Goal: Find specific page/section: Find specific page/section

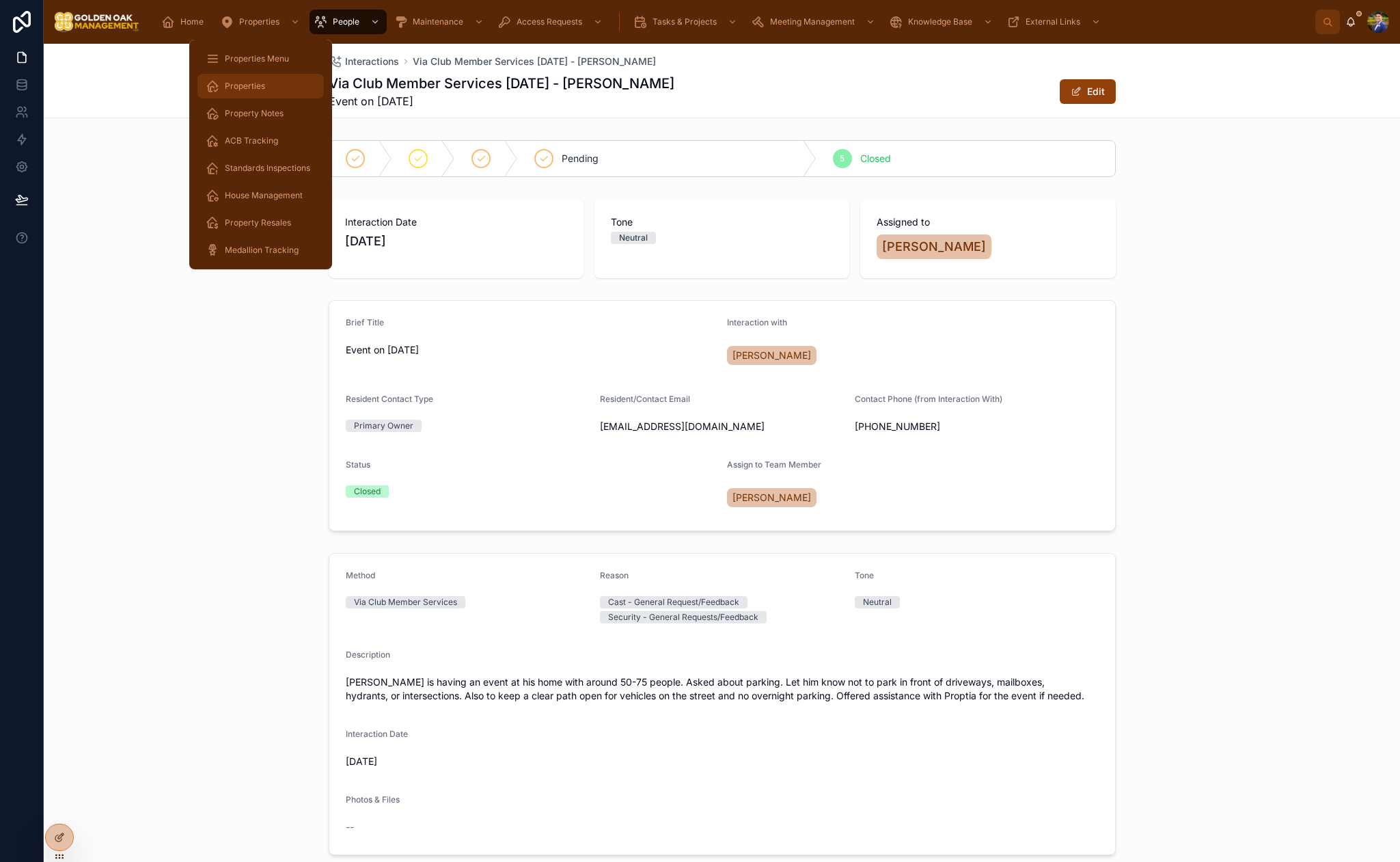
click at [257, 83] on span "Properties" at bounding box center [245, 86] width 40 height 11
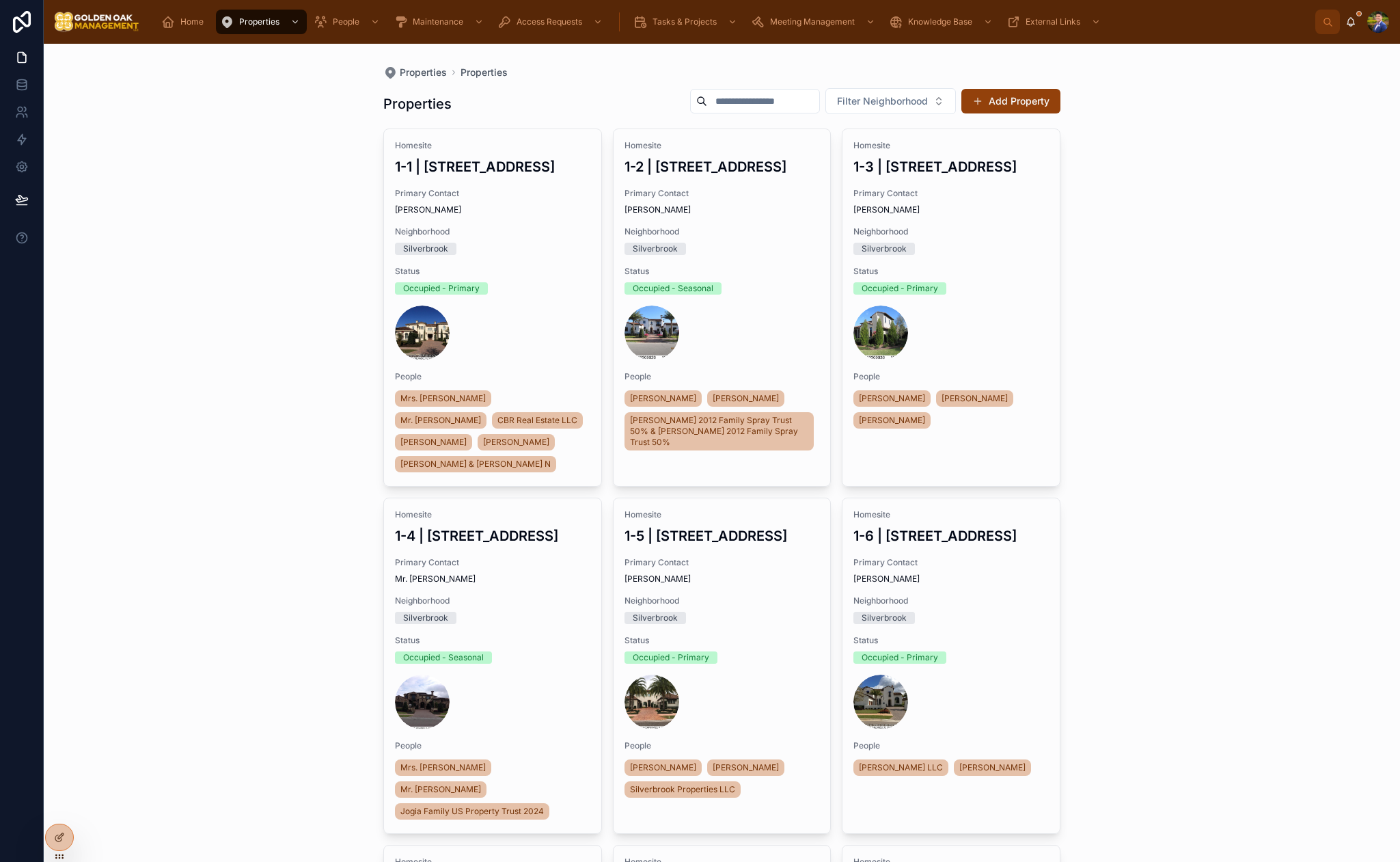
click at [726, 97] on input "text" at bounding box center [763, 101] width 112 height 19
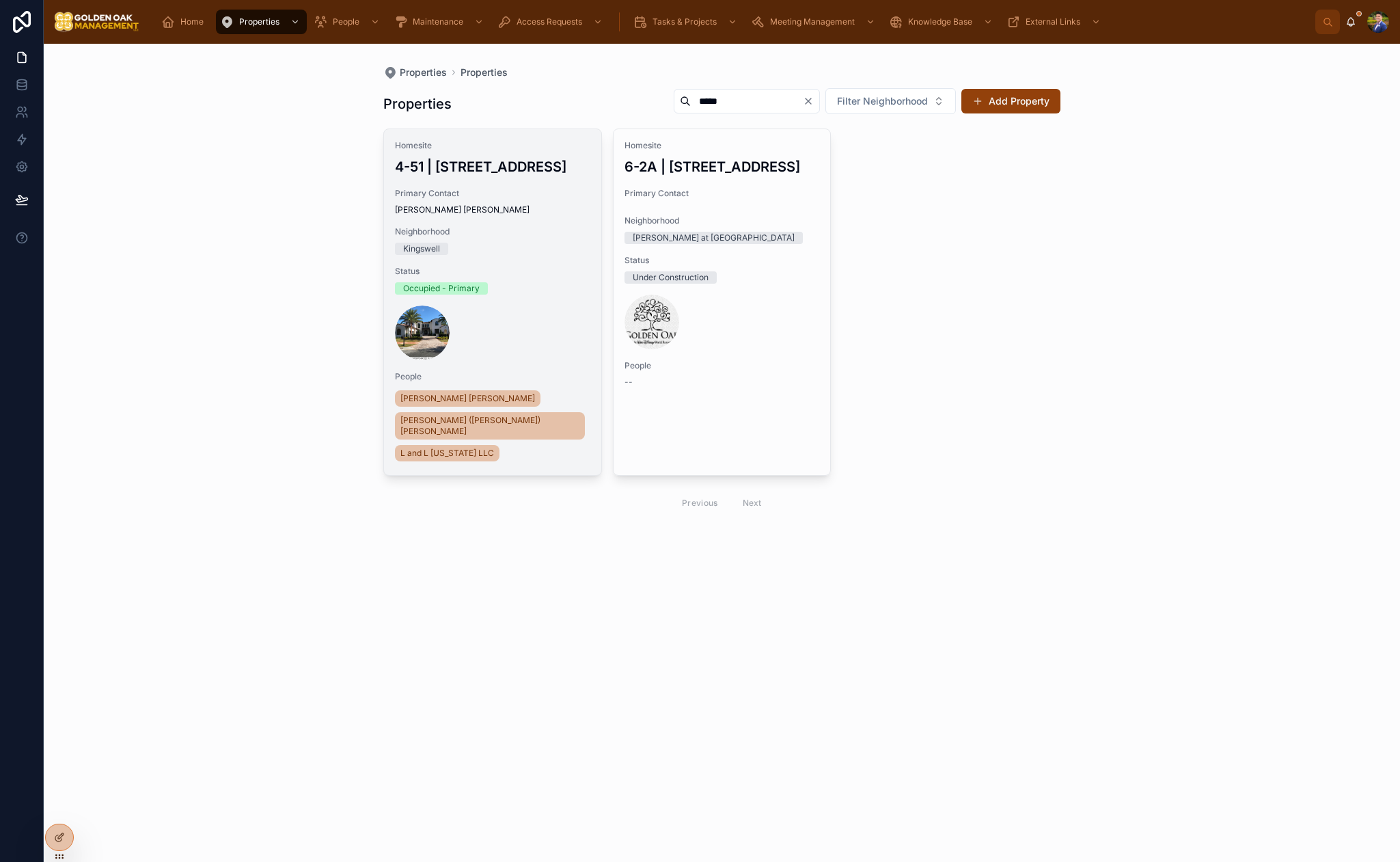
type input "*****"
click at [537, 192] on span "Primary Contact" at bounding box center [493, 194] width 196 height 11
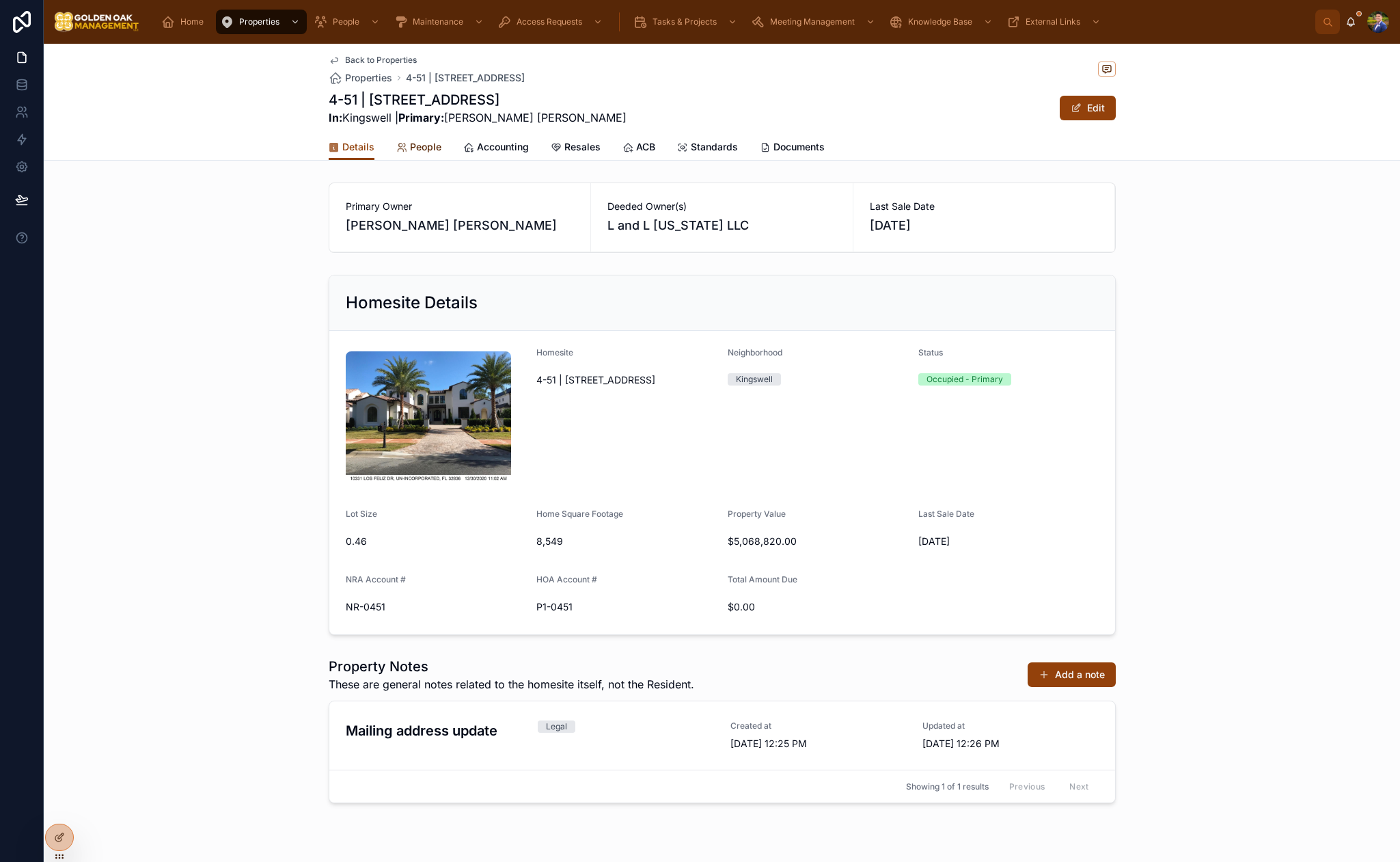
click at [421, 151] on span "People" at bounding box center [425, 147] width 32 height 14
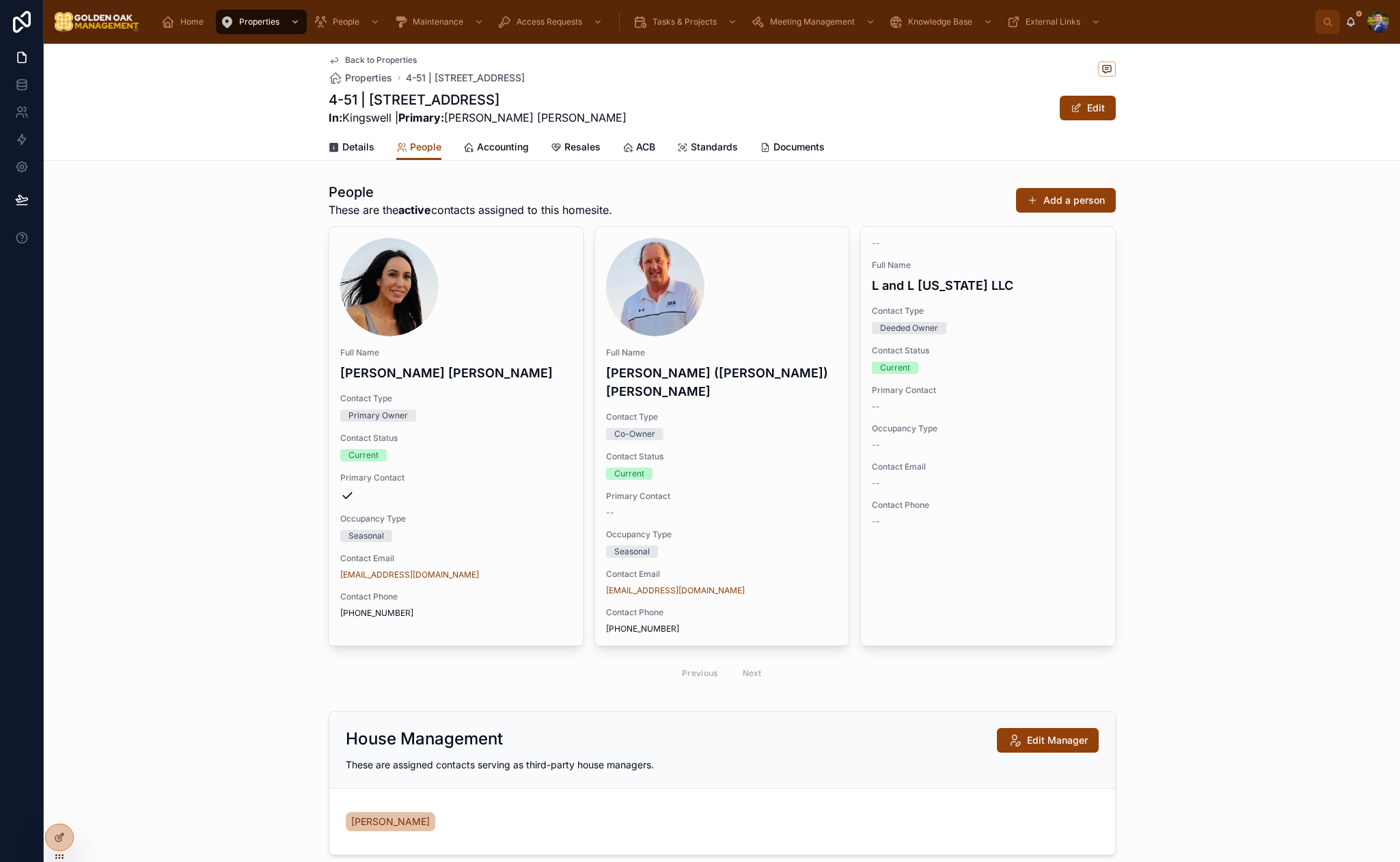
click at [836, 145] on div "Details People Accounting Resales ACB Standards Documents" at bounding box center [722, 147] width 787 height 26
click at [804, 148] on span "Documents" at bounding box center [799, 147] width 51 height 14
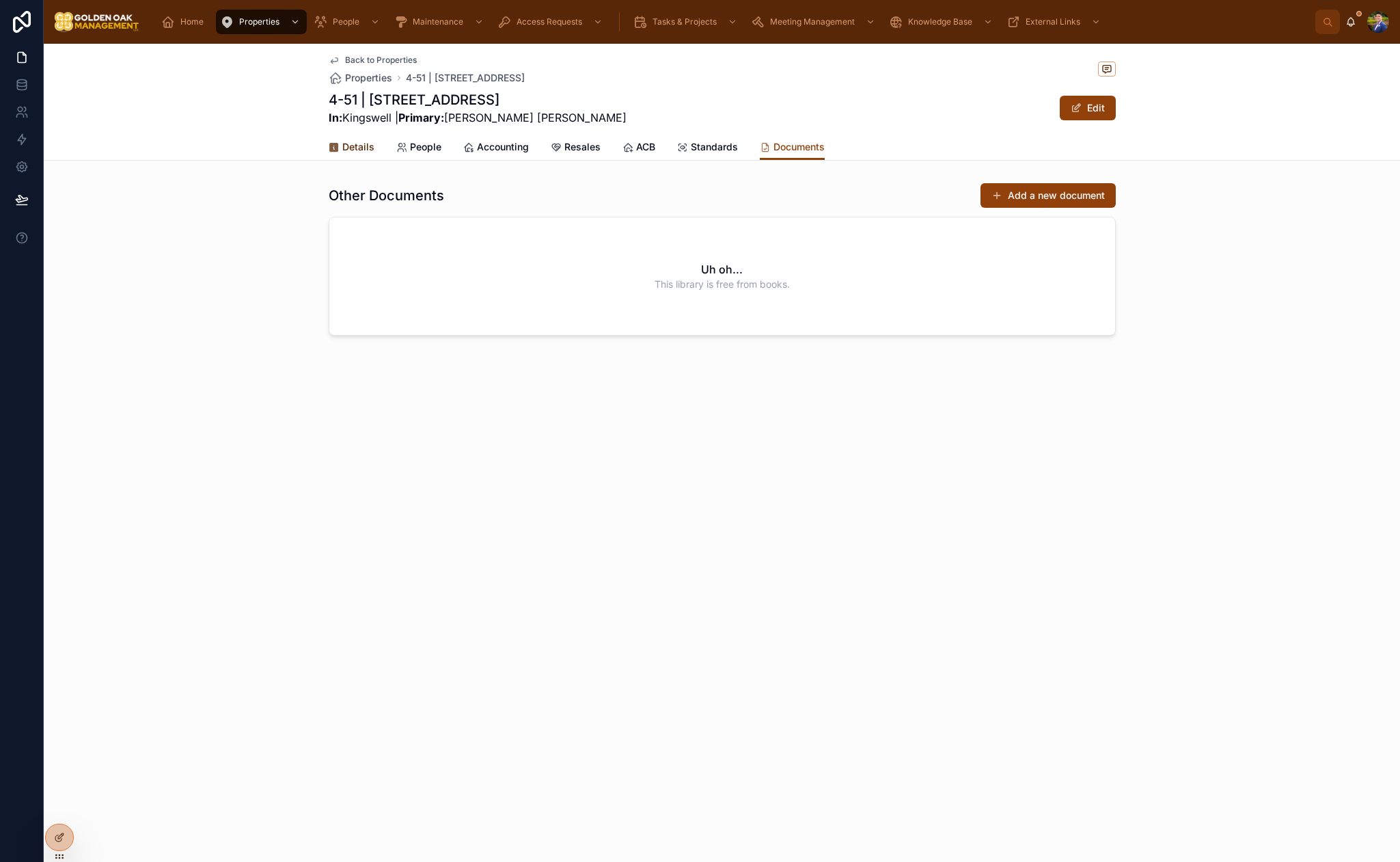
click at [340, 147] on div "Details" at bounding box center [351, 147] width 46 height 14
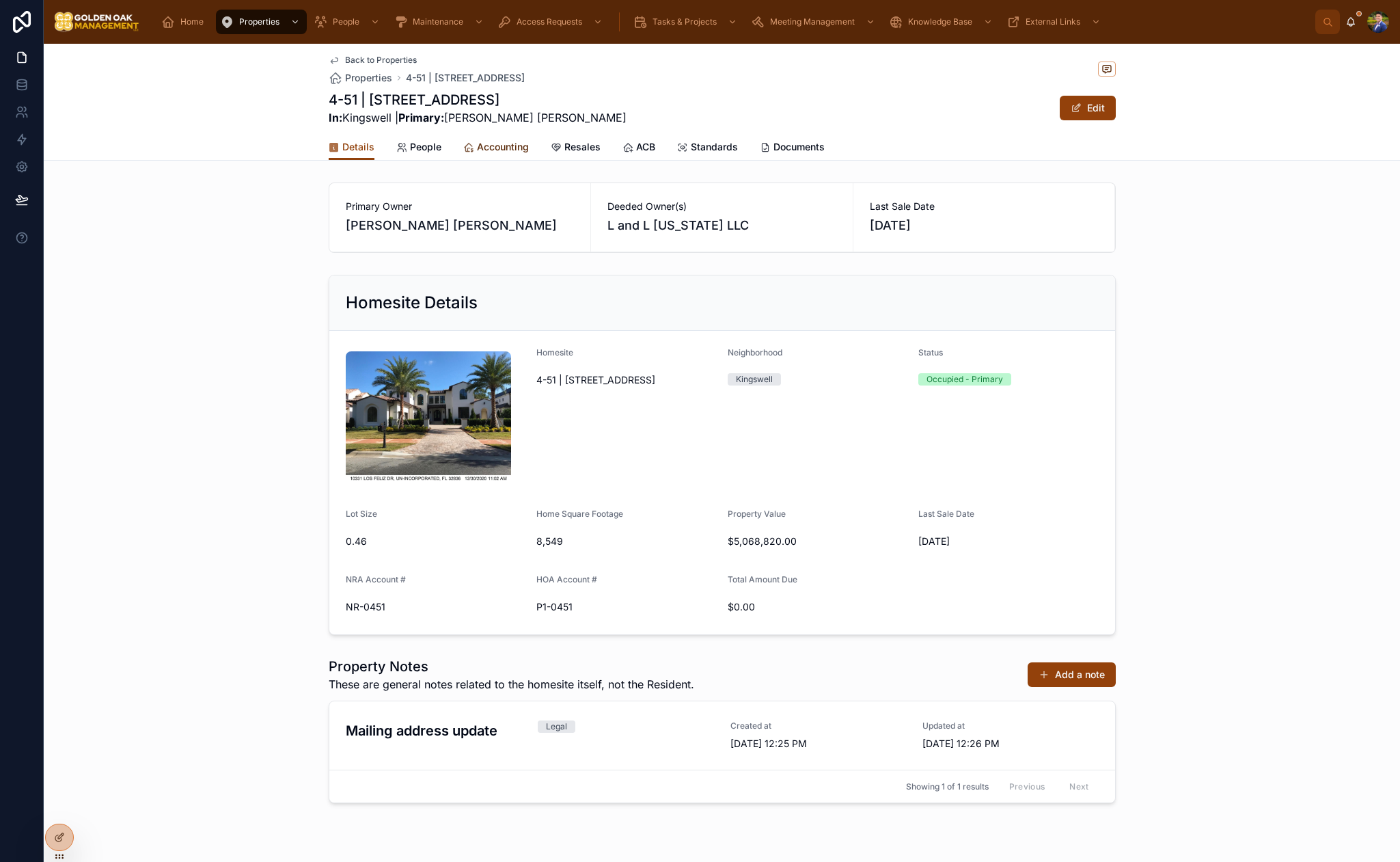
click at [482, 150] on span "Accounting" at bounding box center [503, 147] width 52 height 14
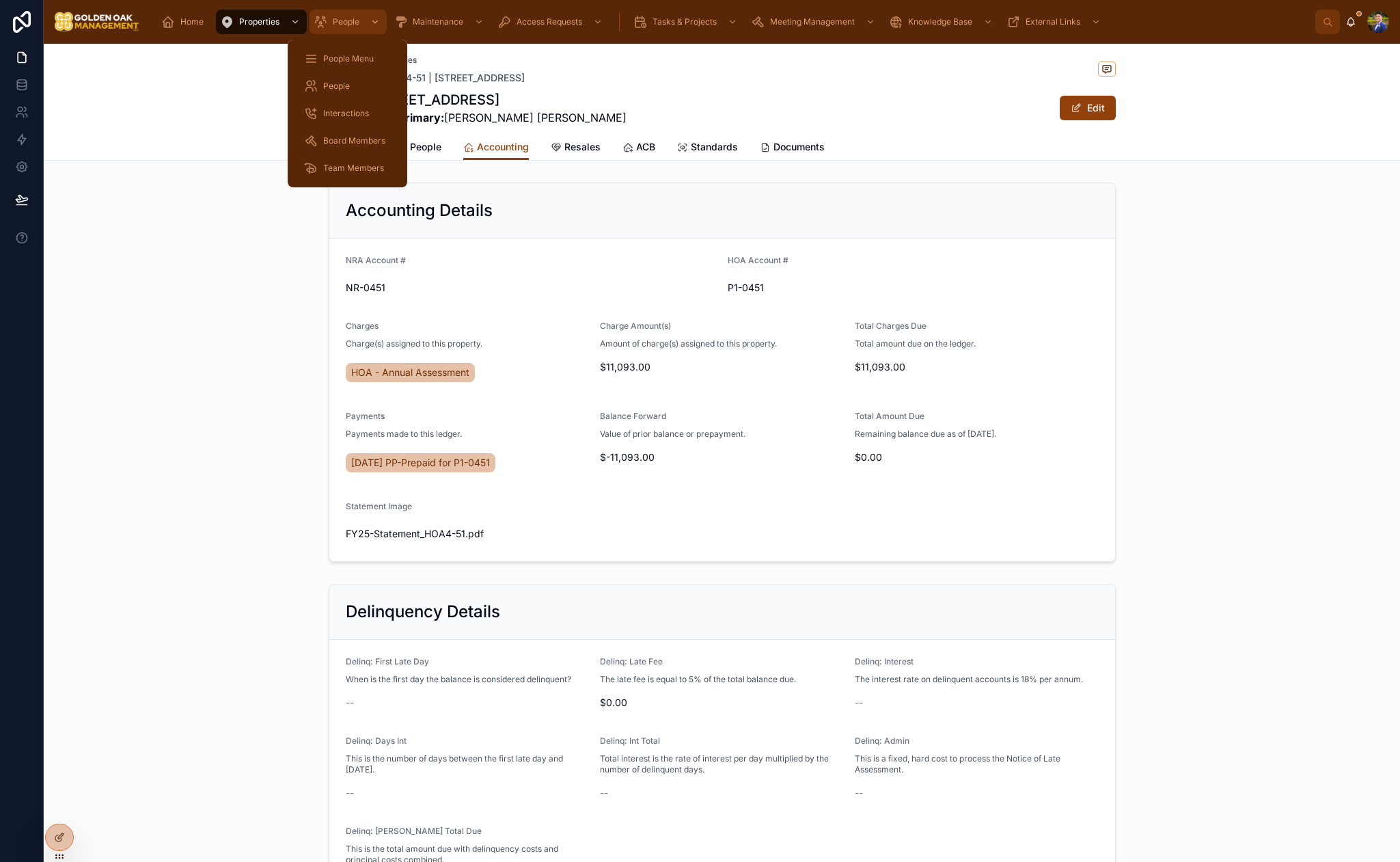
click at [349, 25] on span "People" at bounding box center [346, 22] width 27 height 11
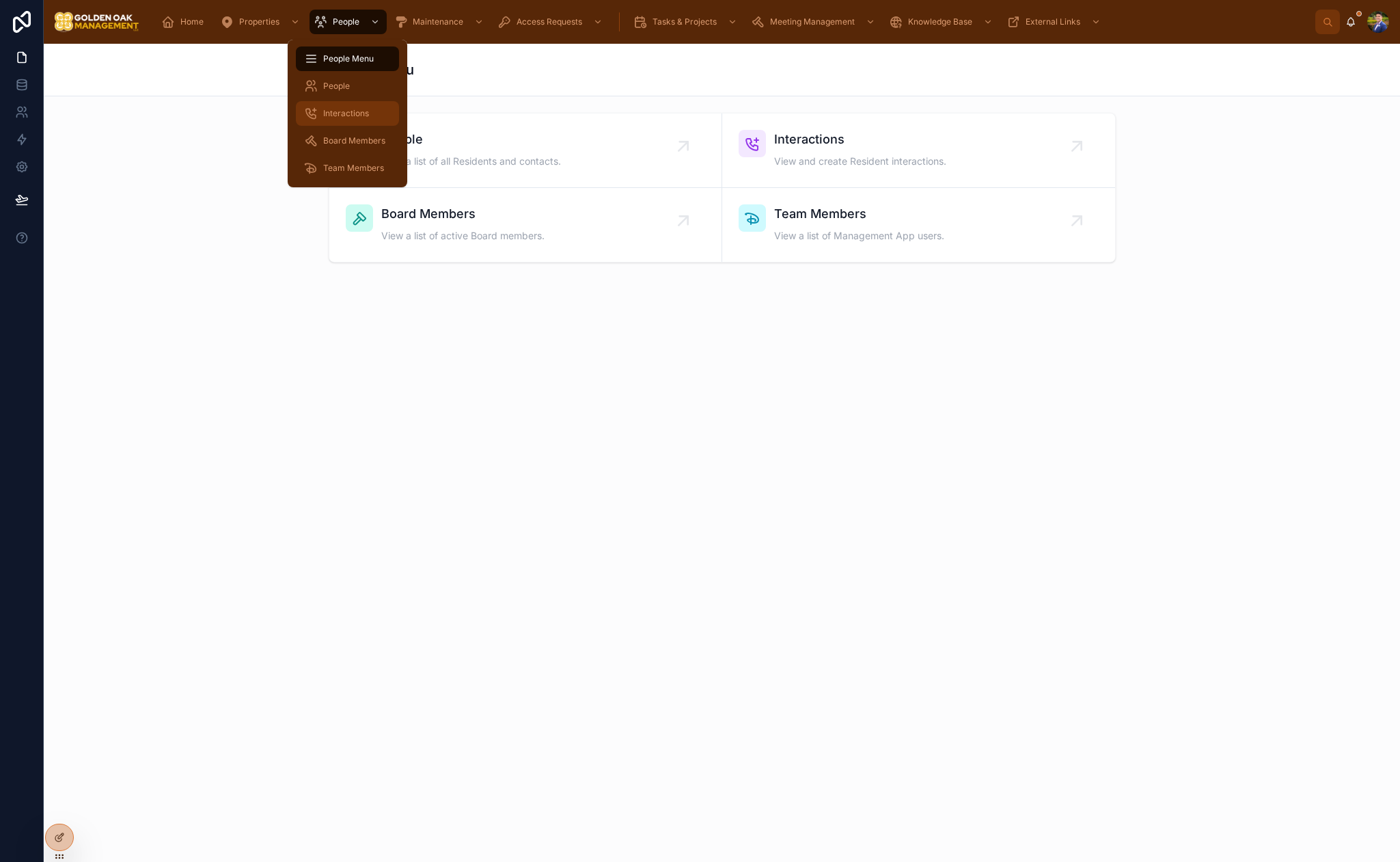
click at [345, 112] on span "Interactions" at bounding box center [346, 113] width 46 height 11
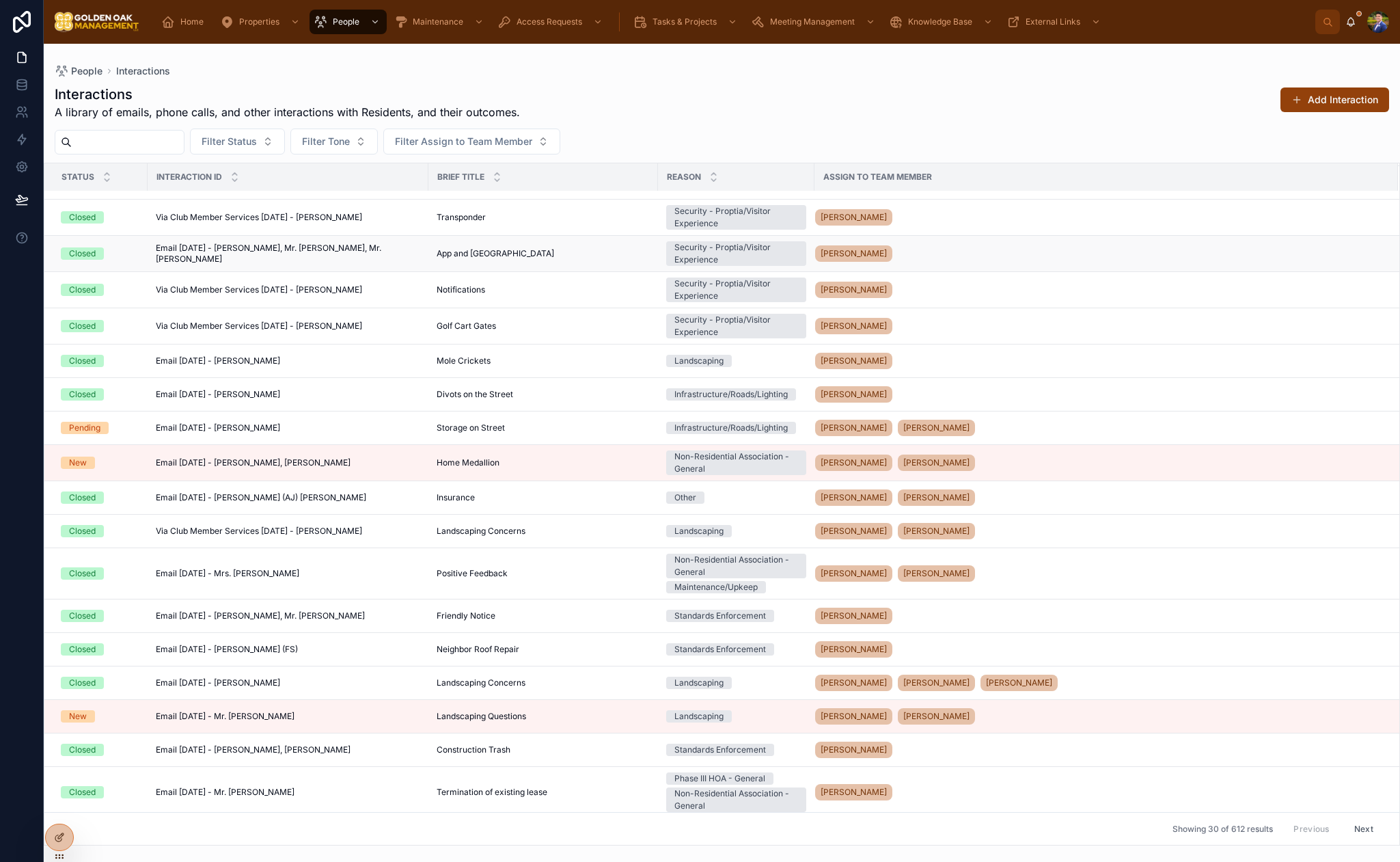
scroll to position [524, 0]
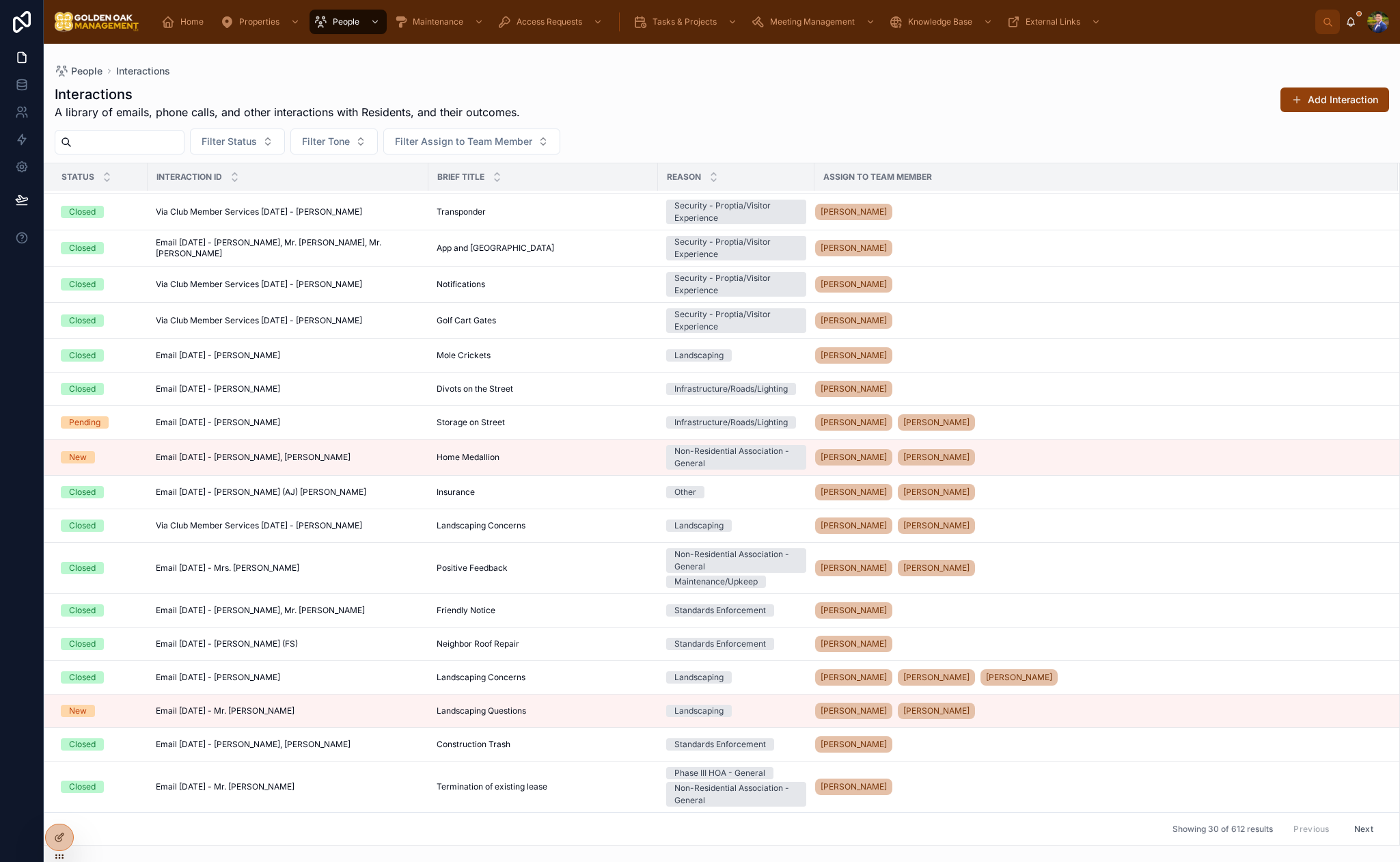
click at [184, 141] on input "text" at bounding box center [128, 142] width 112 height 19
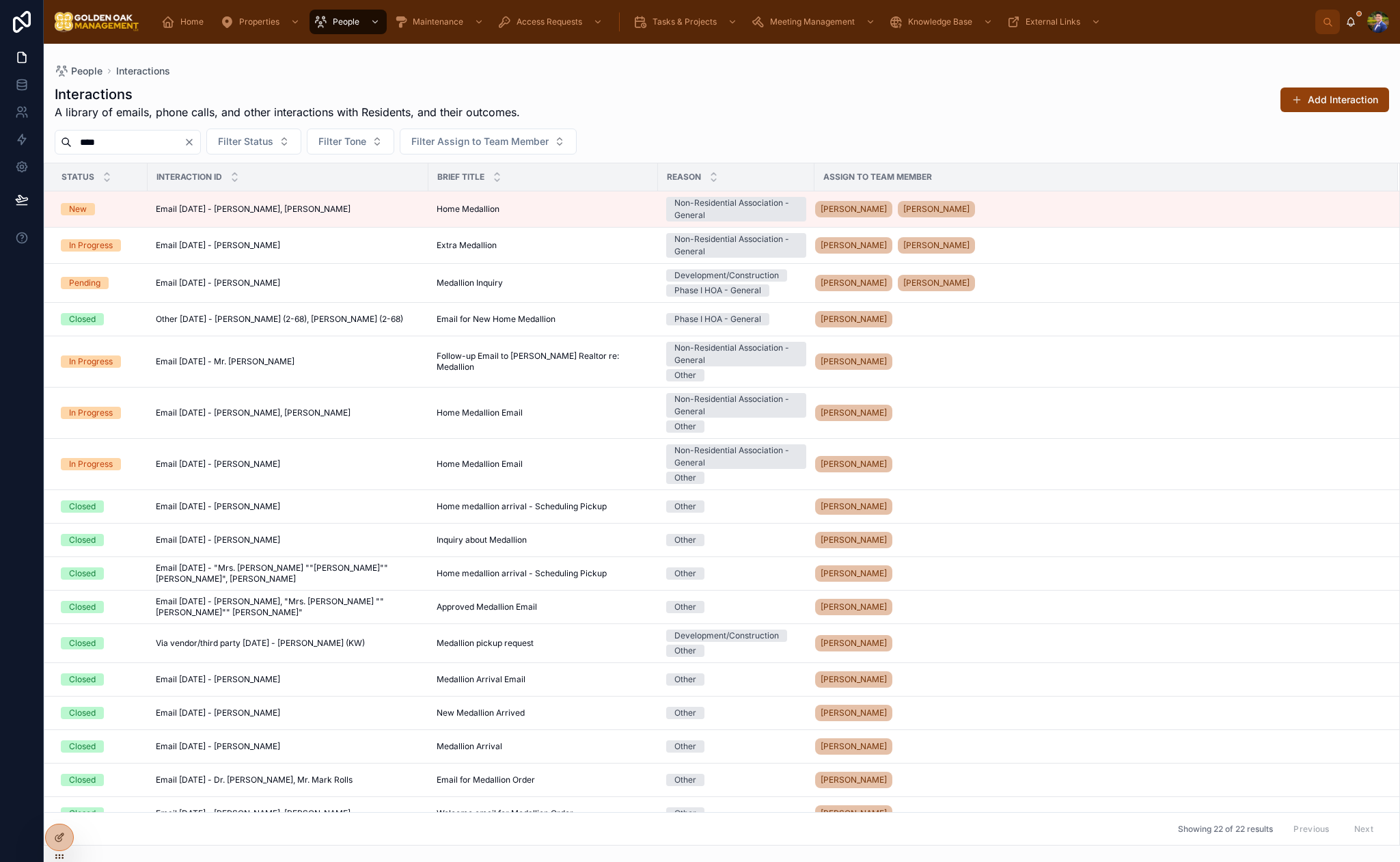
type input "****"
click at [195, 139] on icon "Clear" at bounding box center [189, 142] width 11 height 11
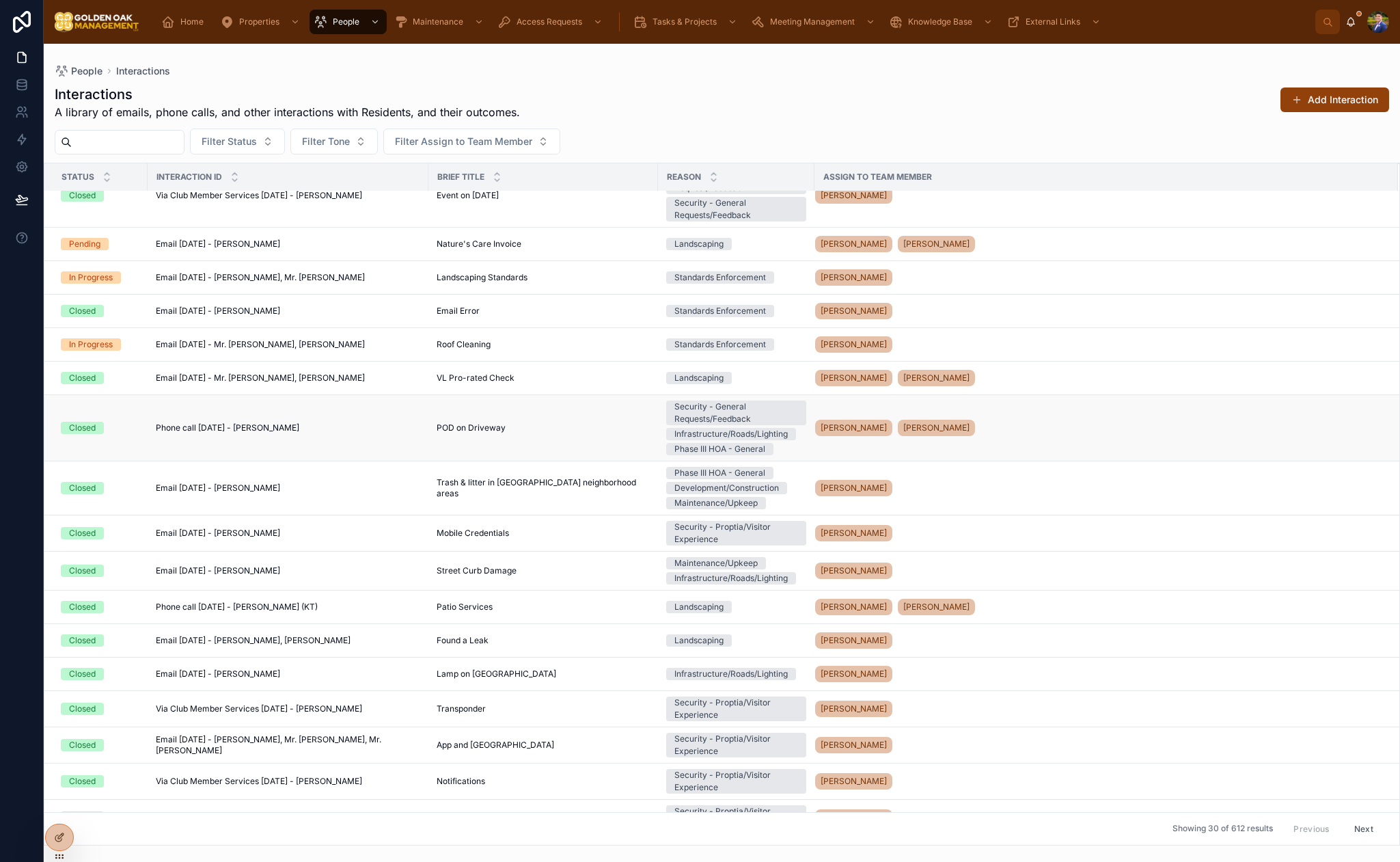
scroll to position [23, 0]
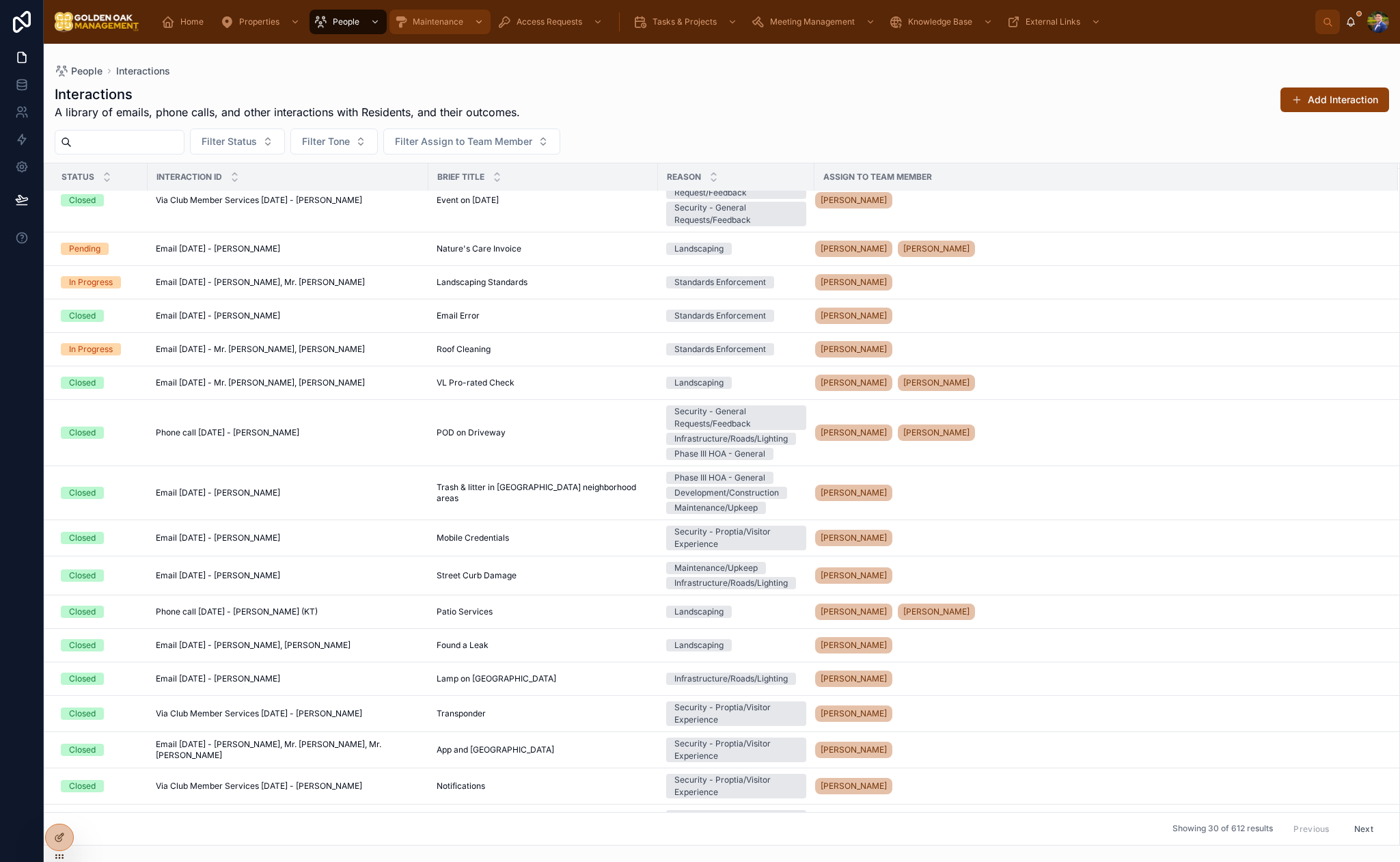
drag, startPoint x: 484, startPoint y: 37, endPoint x: 482, endPoint y: 28, distance: 9.2
click at [482, 31] on div "Home Properties People Maintenance Access Requests Tasks & Projects Meeting Man…" at bounding box center [722, 22] width 1357 height 44
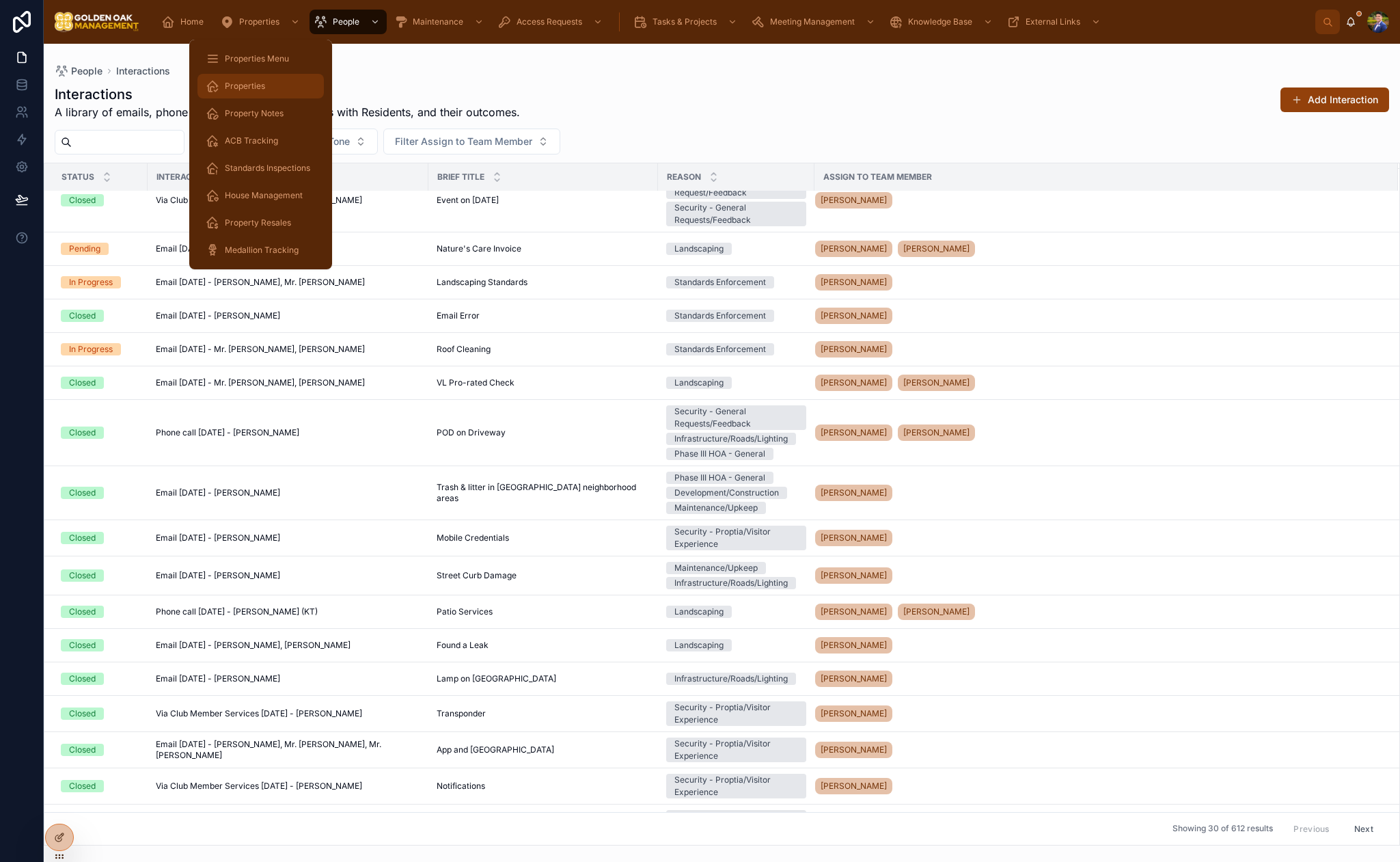
click at [259, 84] on span "Properties" at bounding box center [245, 86] width 40 height 11
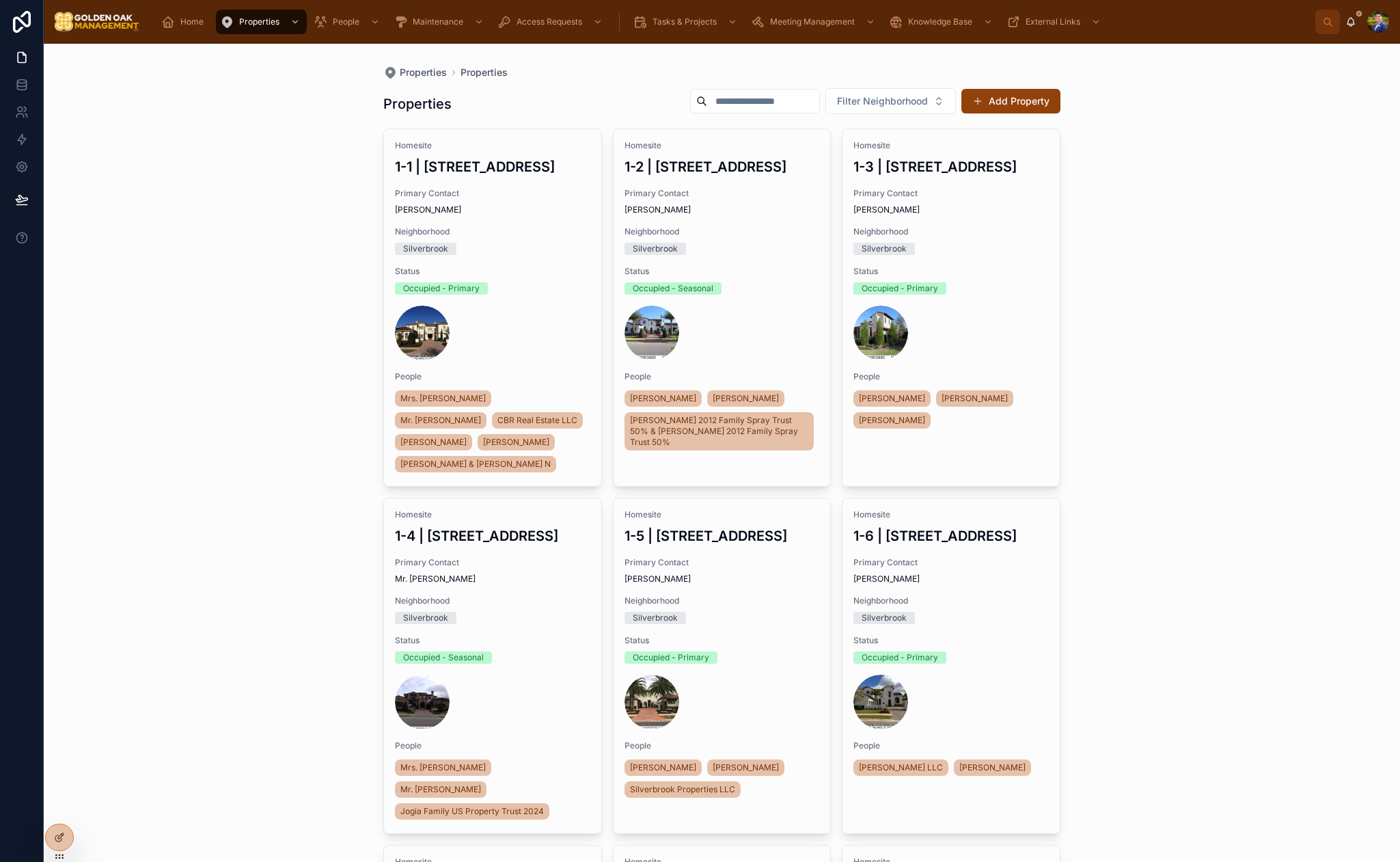
click at [769, 102] on input "text" at bounding box center [763, 101] width 112 height 19
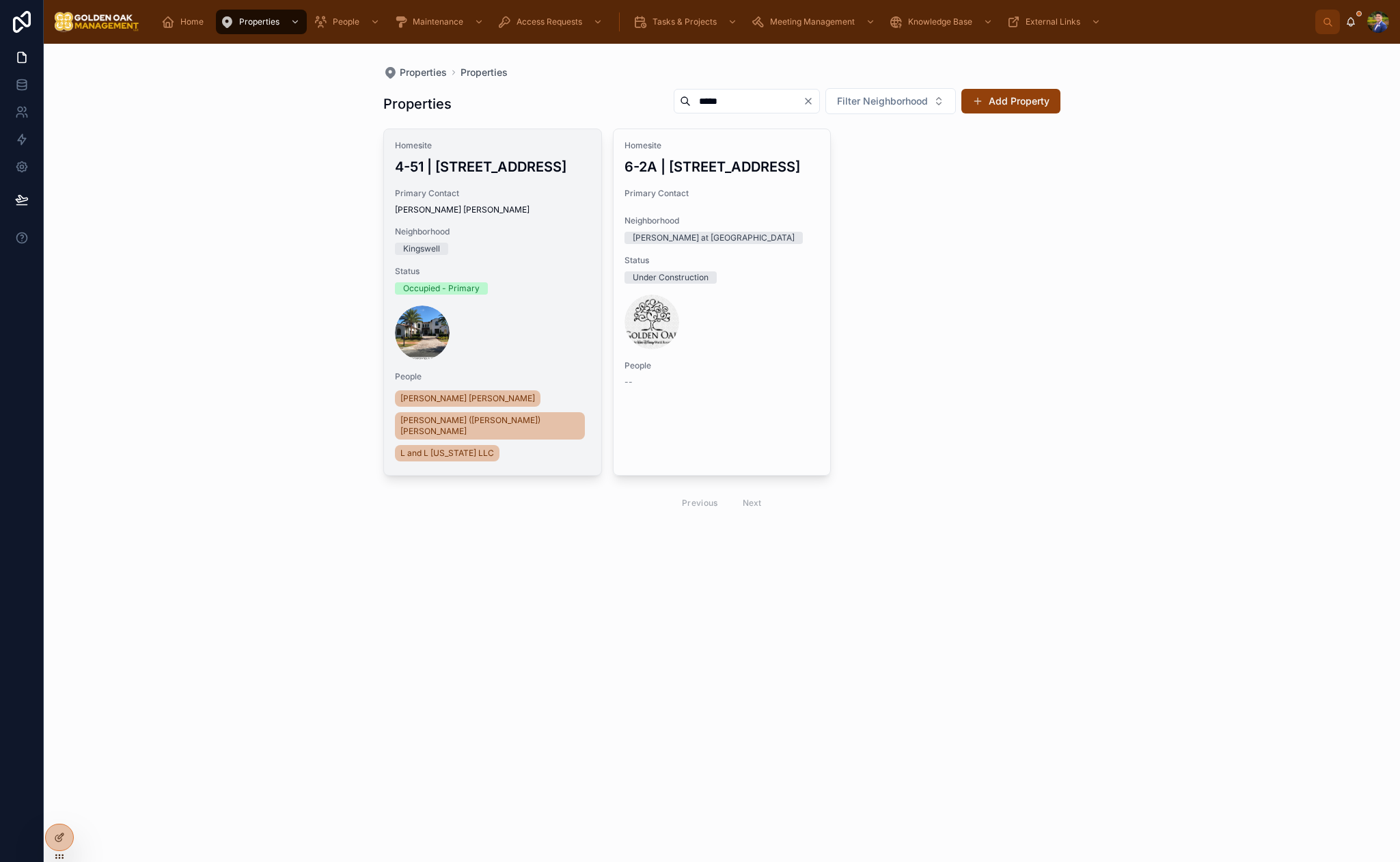
type input "*****"
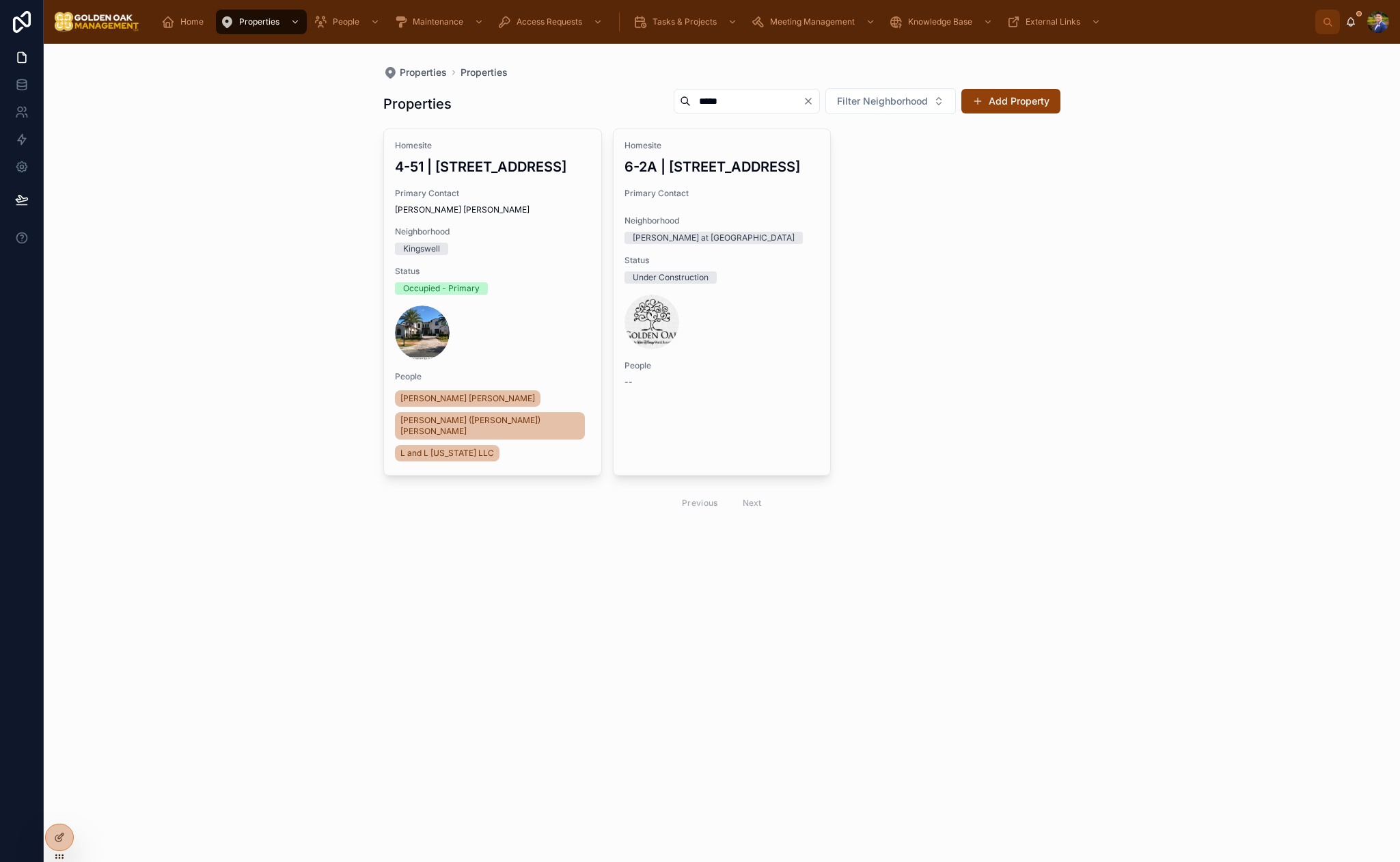
click at [535, 173] on h3 "4-51 | [STREET_ADDRESS]" at bounding box center [493, 167] width 196 height 21
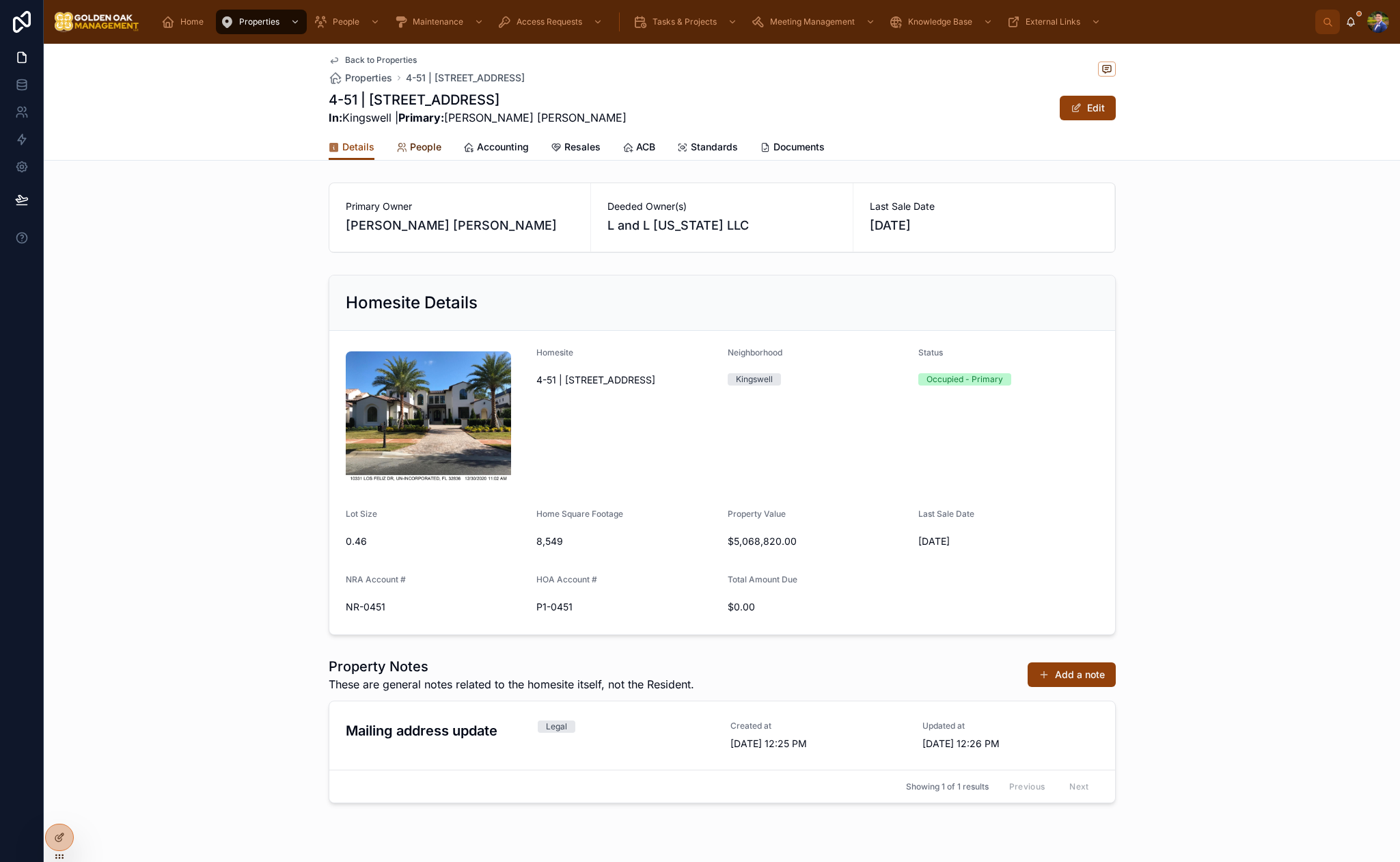
click at [432, 139] on link "People" at bounding box center [419, 148] width 45 height 27
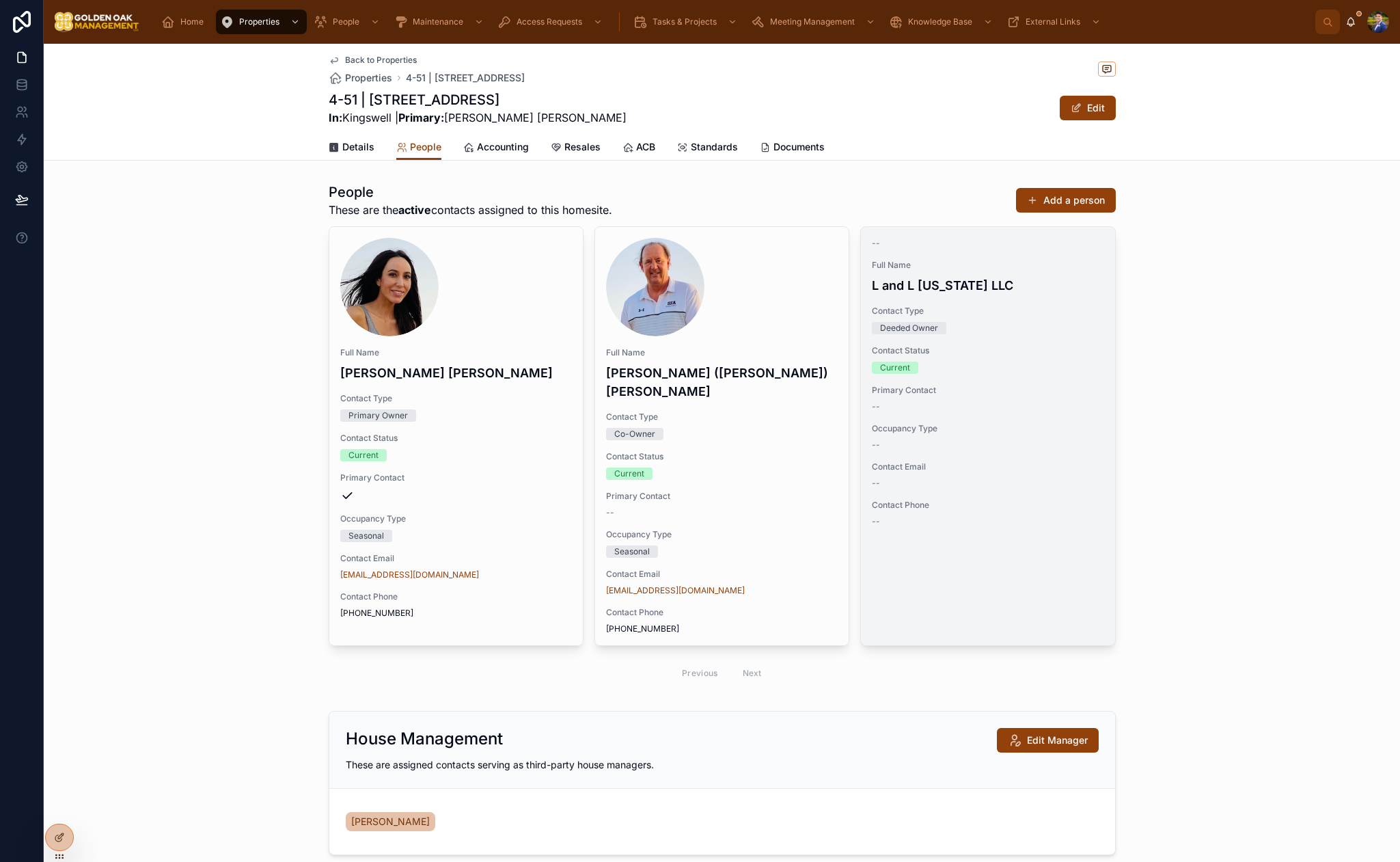
scroll to position [3, 0]
